Goal: Task Accomplishment & Management: Manage account settings

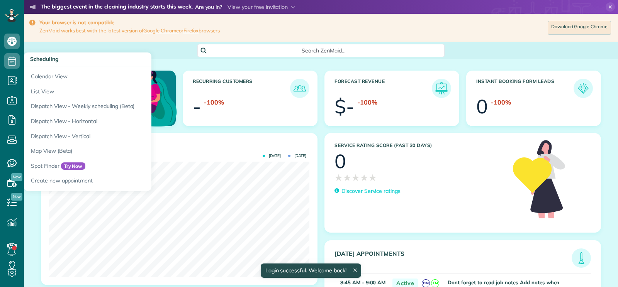
click at [41, 73] on link "Calendar View" at bounding box center [120, 75] width 193 height 18
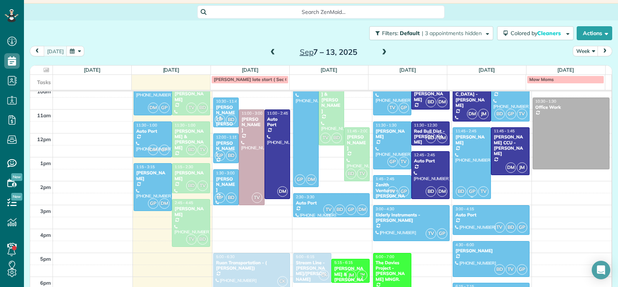
scroll to position [207, 0]
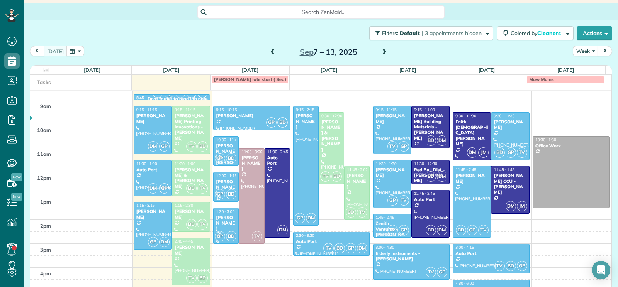
click at [384, 54] on span at bounding box center [384, 52] width 8 height 7
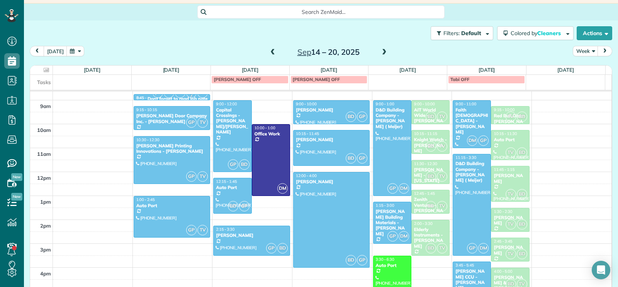
click at [270, 53] on span at bounding box center [272, 52] width 8 height 7
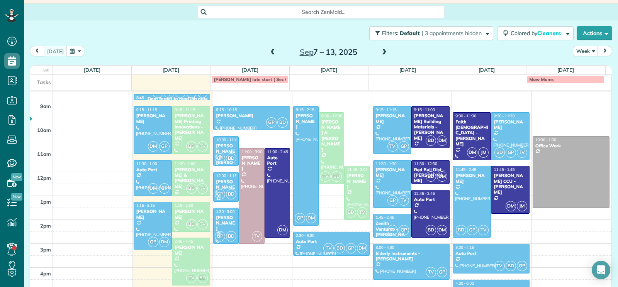
click at [383, 53] on span at bounding box center [384, 52] width 8 height 7
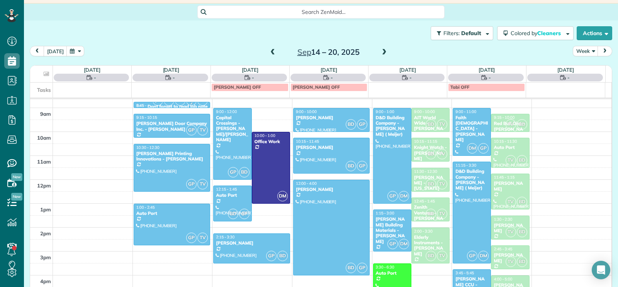
scroll to position [168, 0]
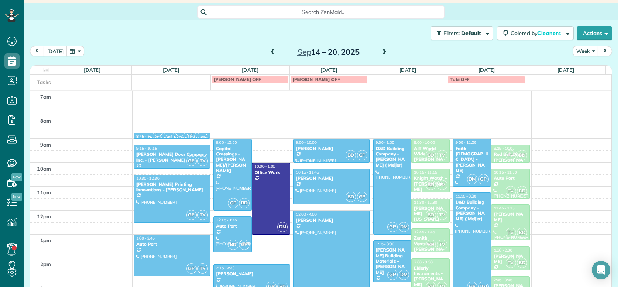
click at [271, 52] on span at bounding box center [272, 52] width 8 height 7
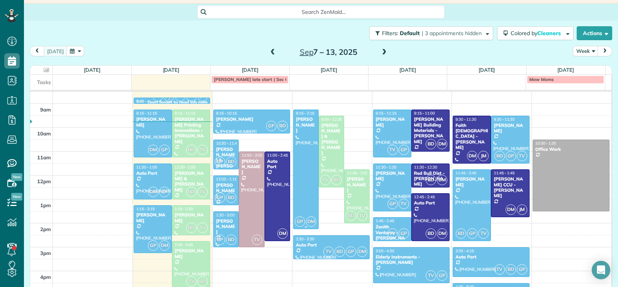
scroll to position [207, 0]
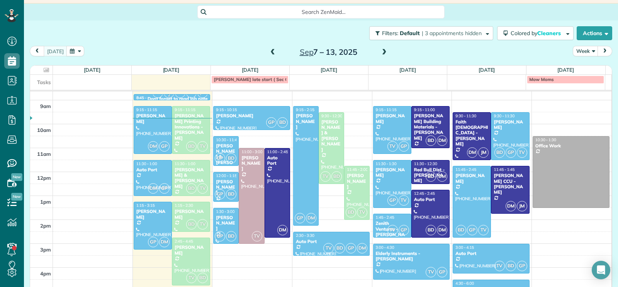
click at [385, 53] on span at bounding box center [384, 52] width 8 height 7
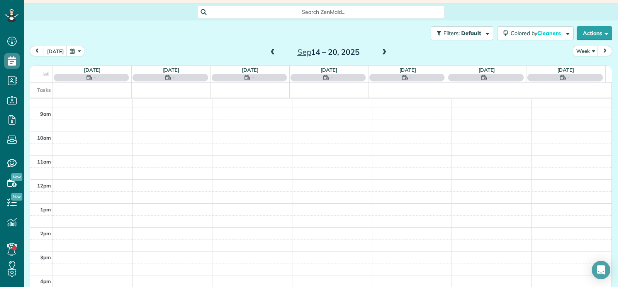
scroll to position [168, 0]
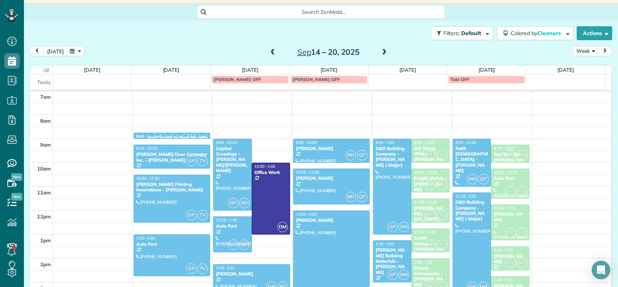
click at [385, 53] on span at bounding box center [384, 52] width 8 height 7
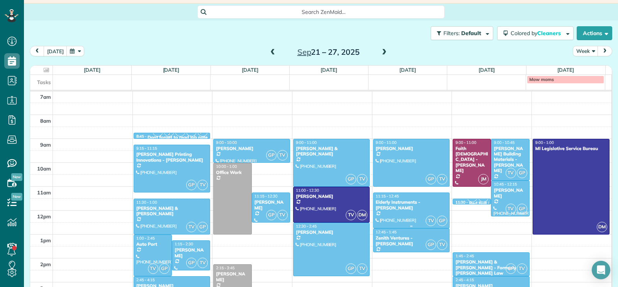
scroll to position [207, 0]
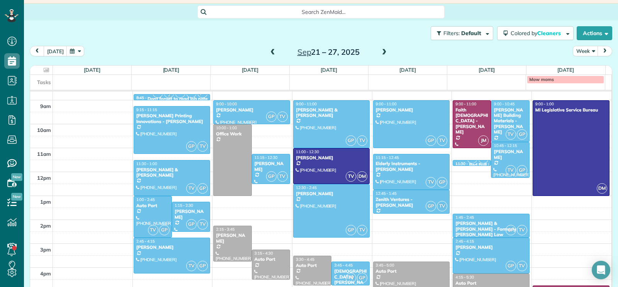
click at [382, 52] on span at bounding box center [384, 52] width 8 height 7
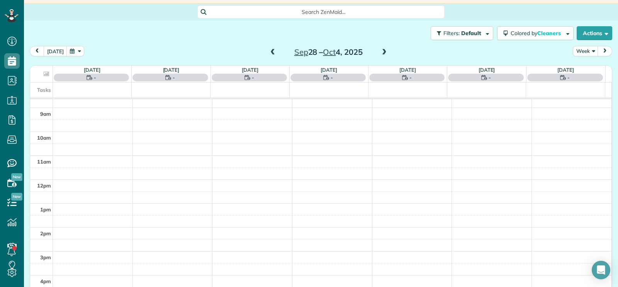
scroll to position [168, 0]
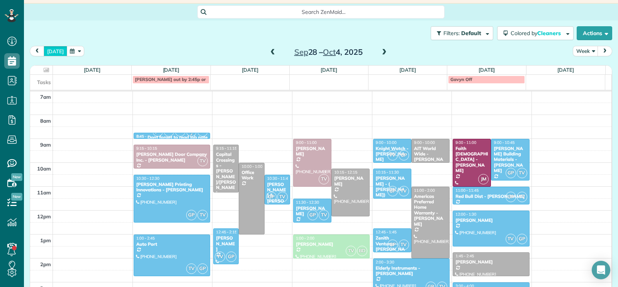
click at [54, 54] on button "today" at bounding box center [56, 51] width 24 height 10
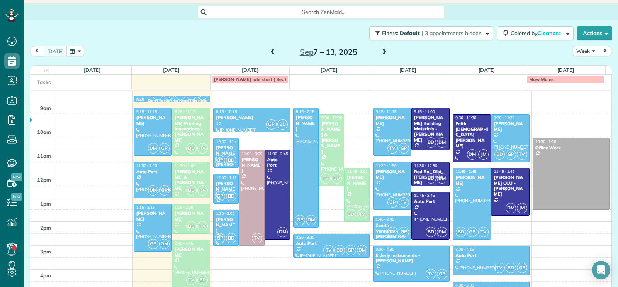
scroll to position [207, 0]
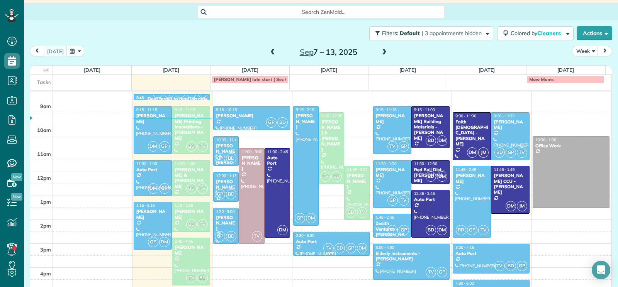
click at [386, 53] on span at bounding box center [384, 52] width 8 height 7
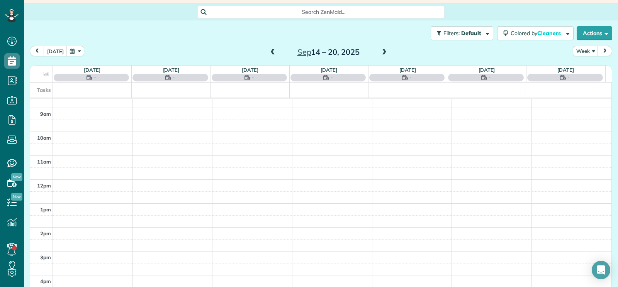
scroll to position [168, 0]
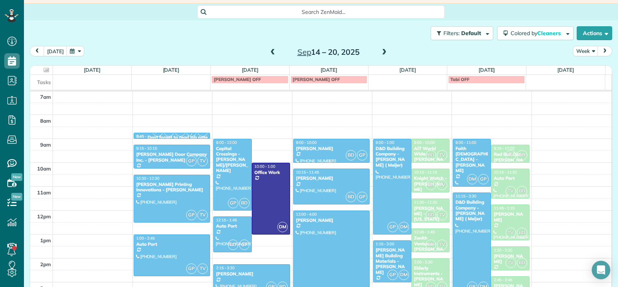
click at [385, 51] on span at bounding box center [384, 52] width 8 height 7
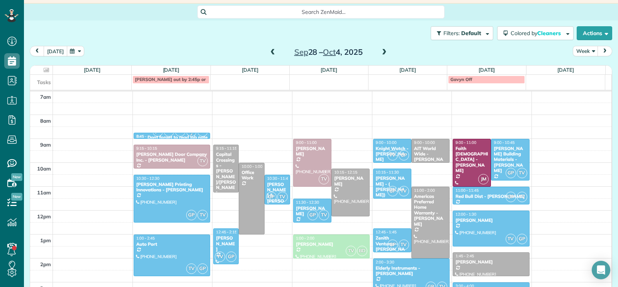
click at [56, 54] on button "today" at bounding box center [56, 51] width 24 height 10
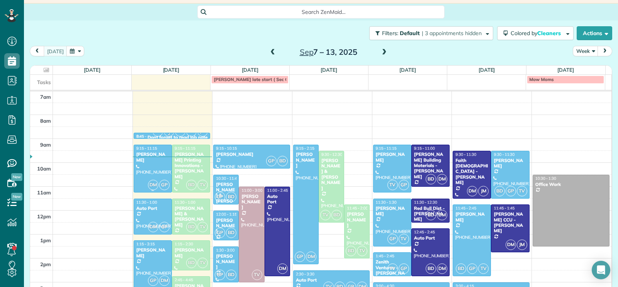
click at [147, 168] on div at bounding box center [152, 168] width 37 height 47
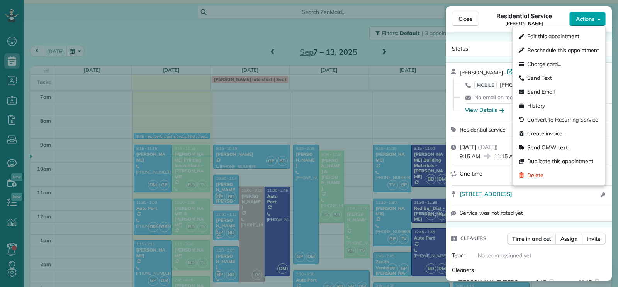
click at [592, 25] on button "Actions" at bounding box center [587, 19] width 36 height 15
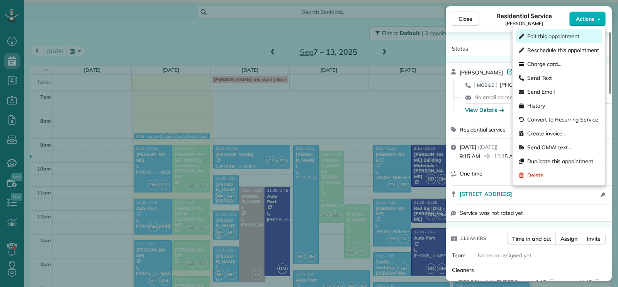
click at [569, 35] on span "Edit this appointment" at bounding box center [553, 36] width 52 height 8
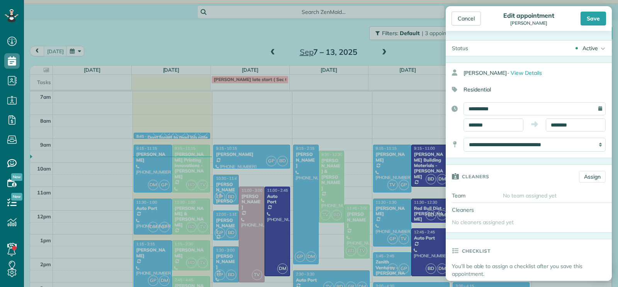
type input "**********"
type input "*****"
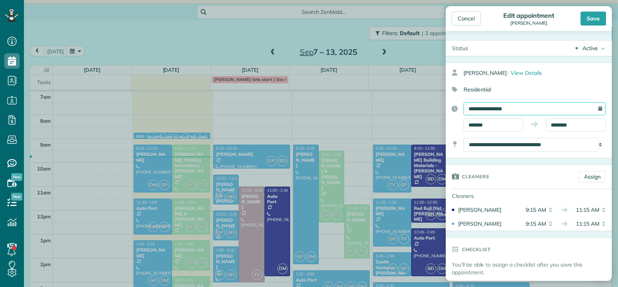
click at [478, 109] on input "**********" at bounding box center [535, 108] width 142 height 13
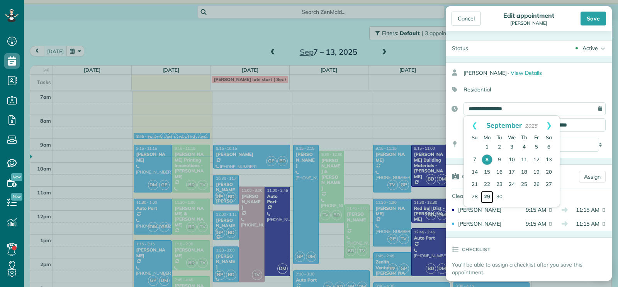
click at [489, 198] on link "29" at bounding box center [487, 197] width 12 height 12
type input "**********"
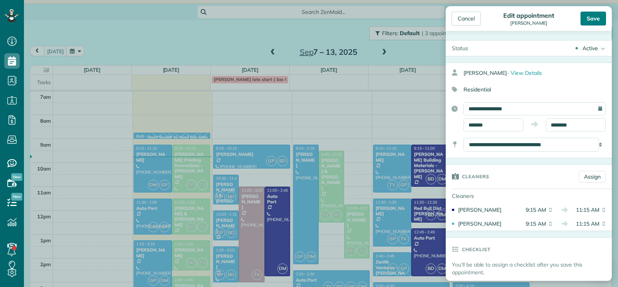
click at [593, 14] on div "Save" at bounding box center [593, 19] width 25 height 14
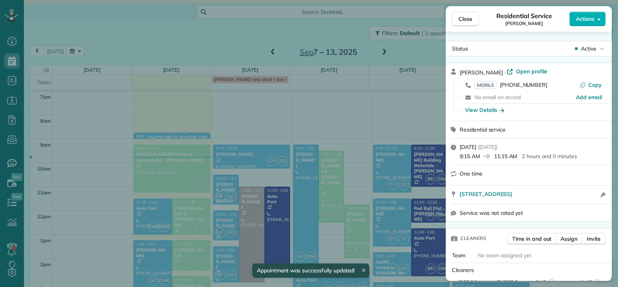
click at [469, 20] on span "Close" at bounding box center [466, 19] width 14 height 8
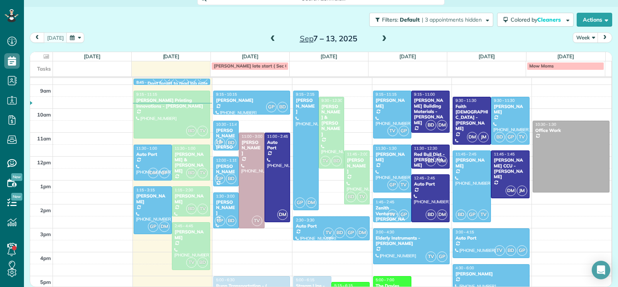
scroll to position [207, 0]
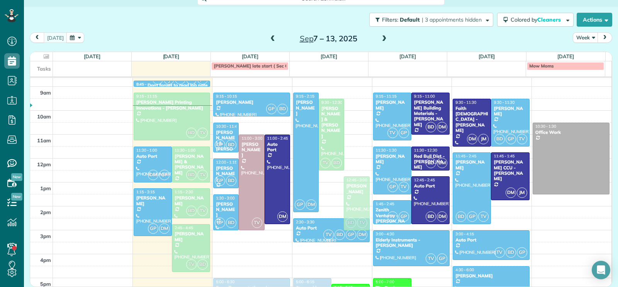
drag, startPoint x: 360, startPoint y: 181, endPoint x: 350, endPoint y: 206, distance: 27.7
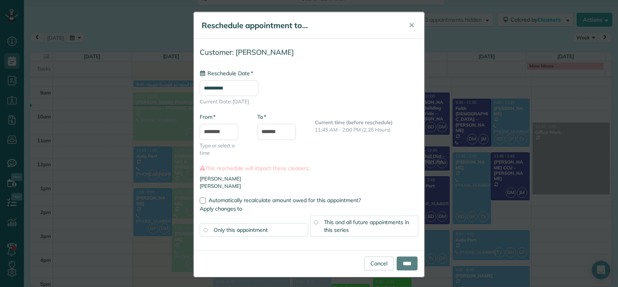
scroll to position [51, 0]
type input "**********"
click at [403, 268] on input "****" at bounding box center [407, 264] width 21 height 14
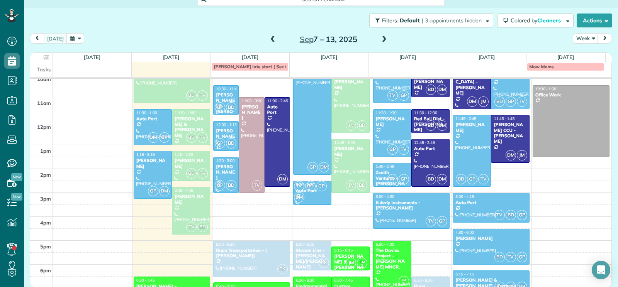
scroll to position [245, 0]
click at [383, 41] on span at bounding box center [384, 39] width 8 height 7
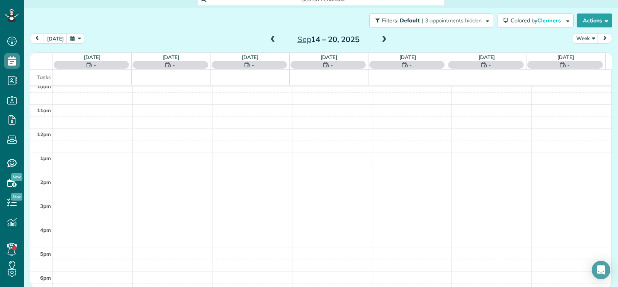
scroll to position [168, 0]
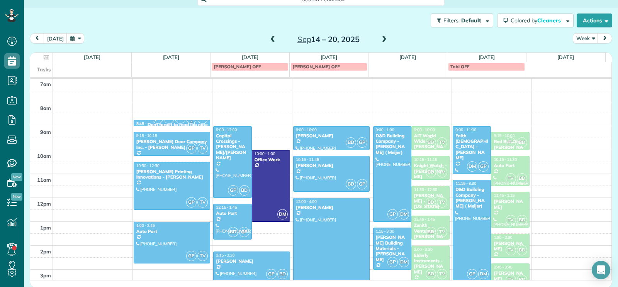
click at [272, 44] on span at bounding box center [272, 40] width 8 height 12
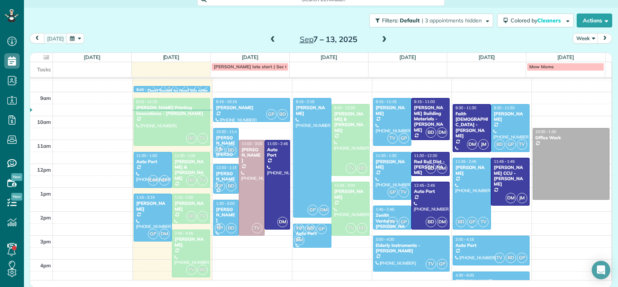
scroll to position [207, 0]
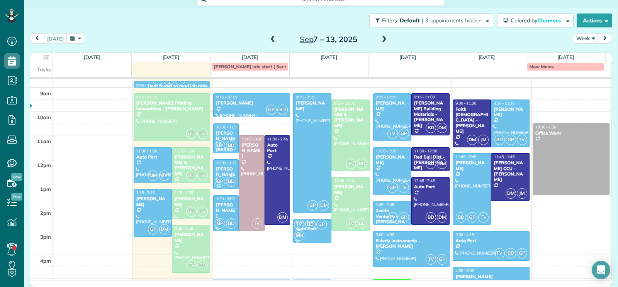
click at [381, 38] on span at bounding box center [384, 39] width 8 height 7
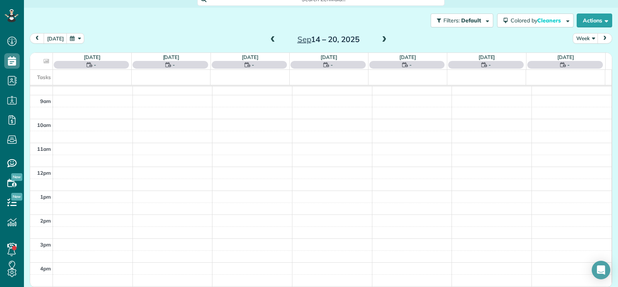
scroll to position [168, 0]
